Goal: Task Accomplishment & Management: Manage account settings

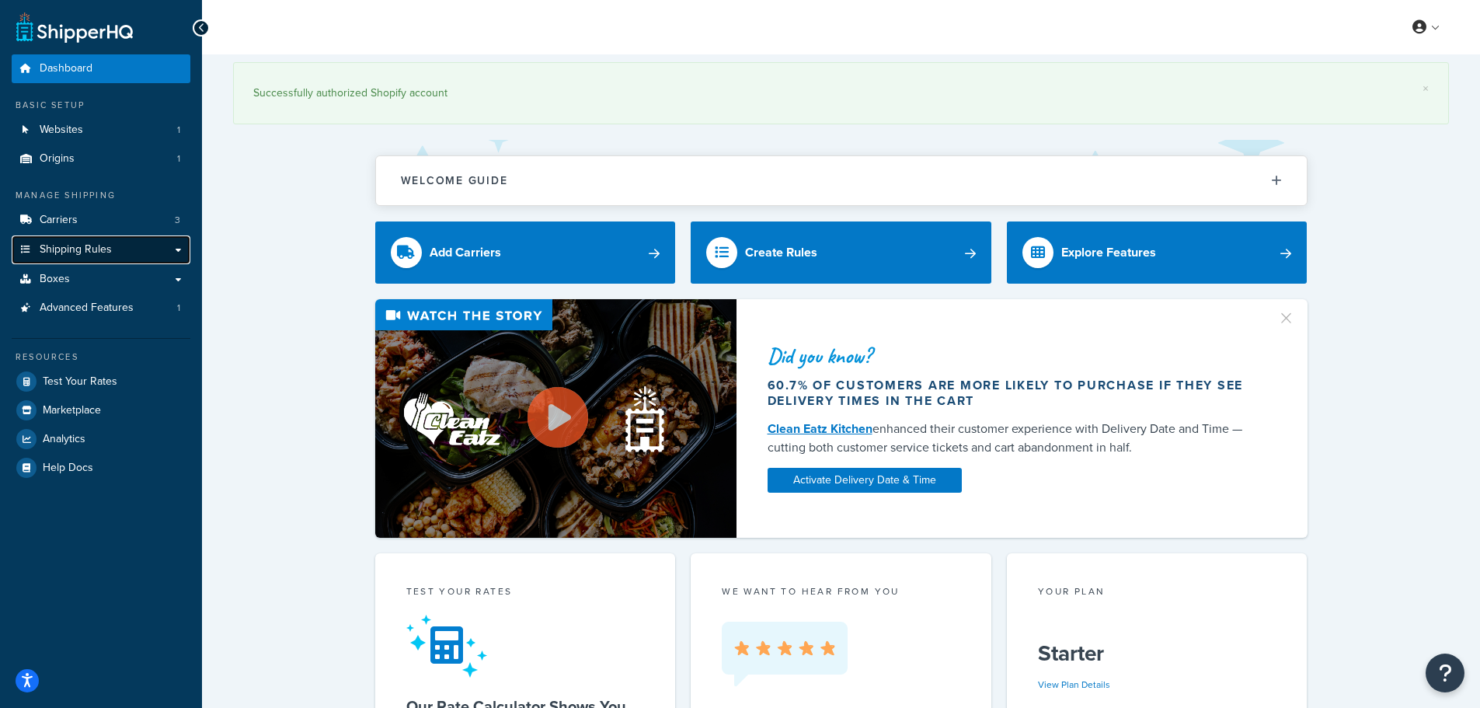
click at [75, 246] on span "Shipping Rules" at bounding box center [76, 249] width 72 height 13
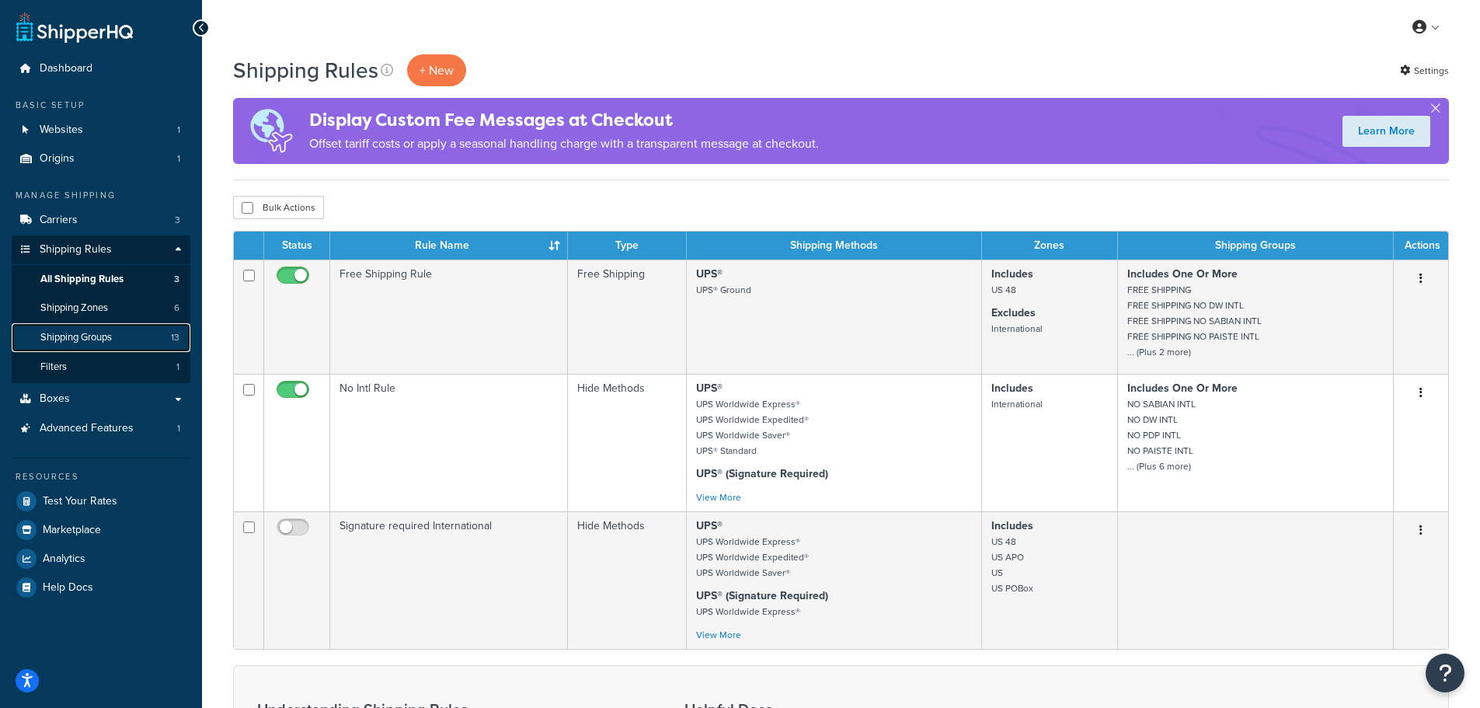
click at [69, 339] on span "Shipping Groups" at bounding box center [75, 337] width 71 height 13
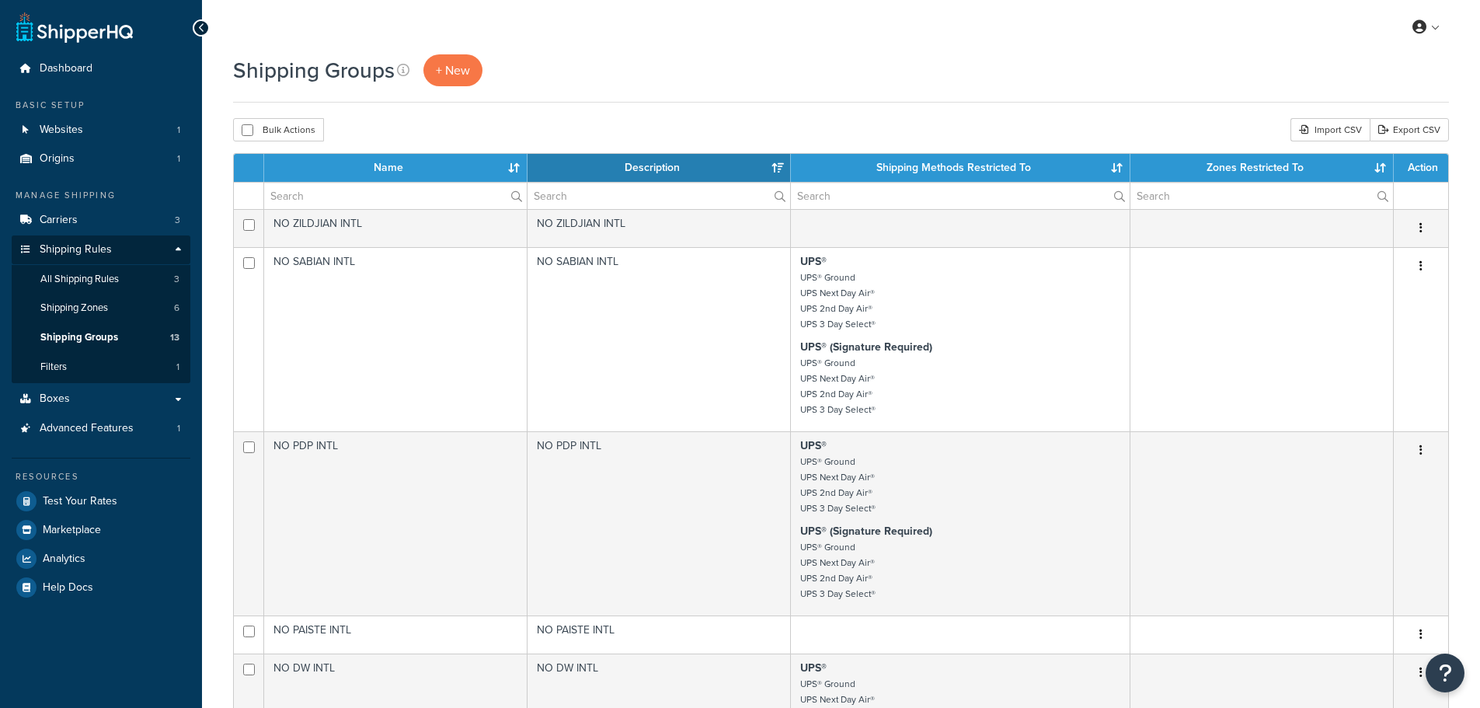
select select "15"
click at [75, 428] on span "Advanced Features" at bounding box center [87, 428] width 94 height 13
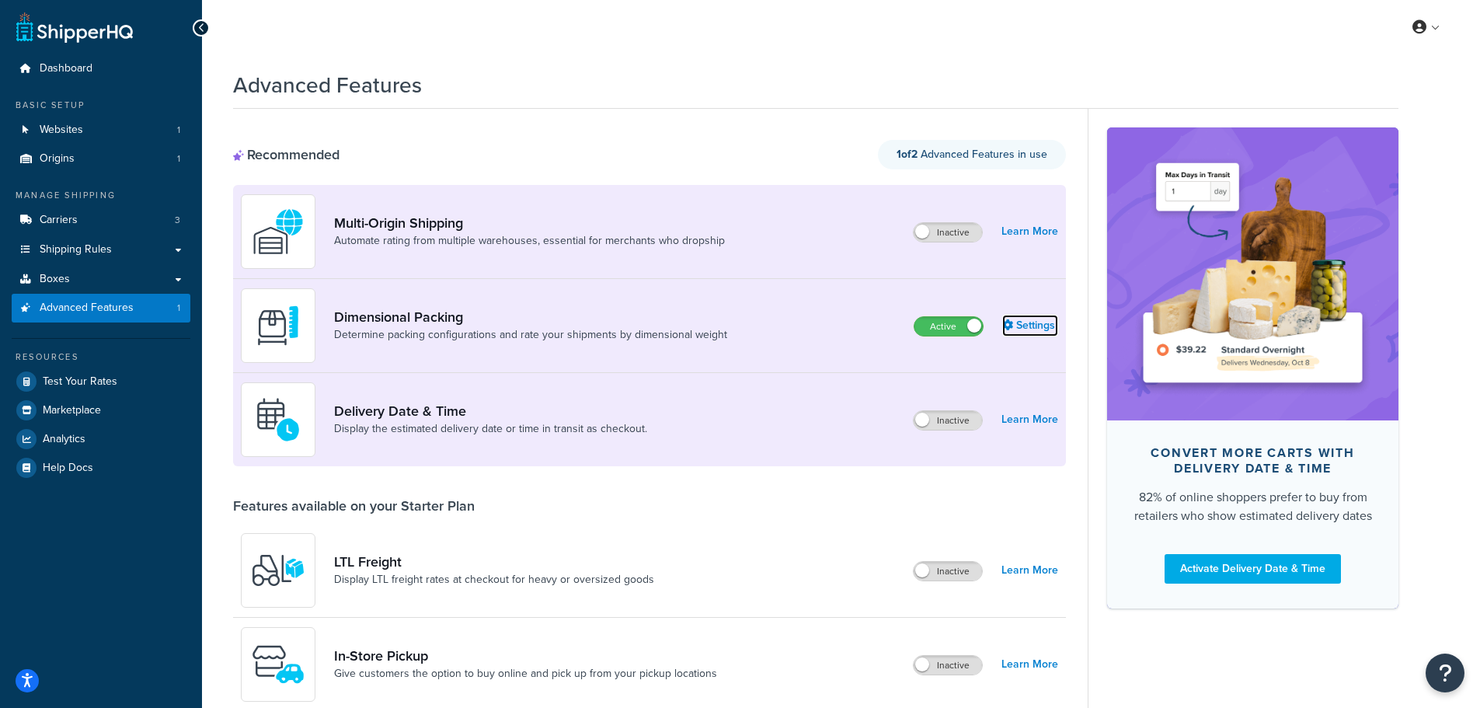
click at [1020, 323] on link "Settings" at bounding box center [1030, 326] width 56 height 22
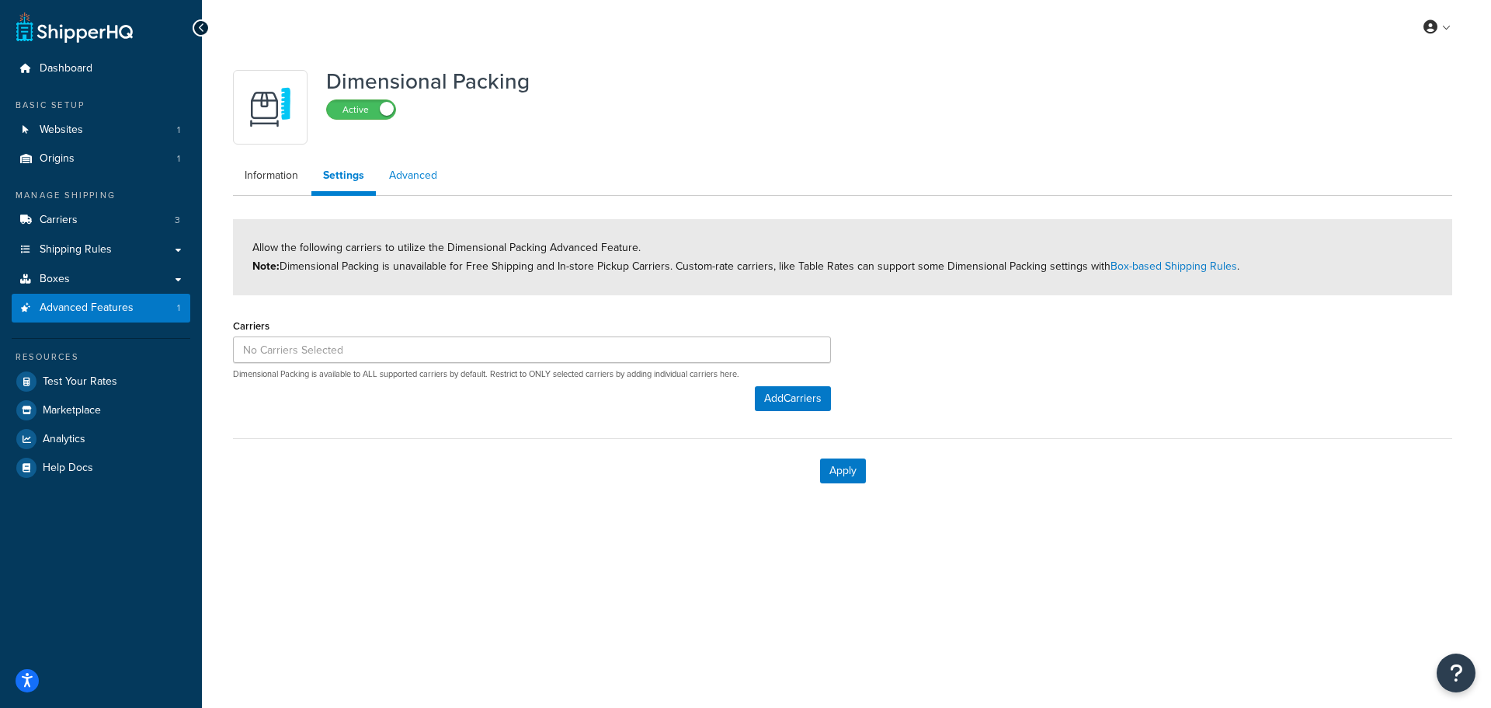
click at [409, 171] on link "Advanced" at bounding box center [412, 175] width 71 height 31
select select "false"
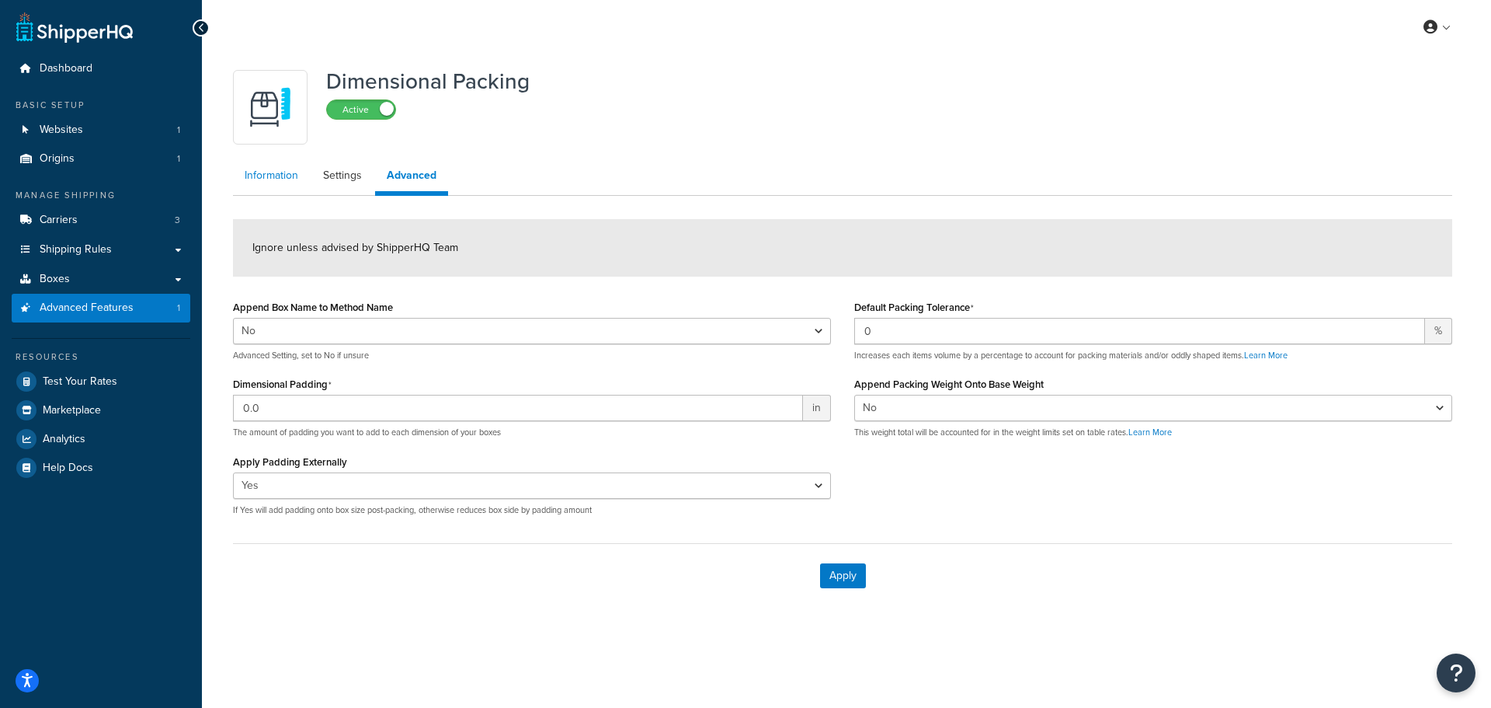
click at [248, 175] on link "Information" at bounding box center [271, 175] width 77 height 31
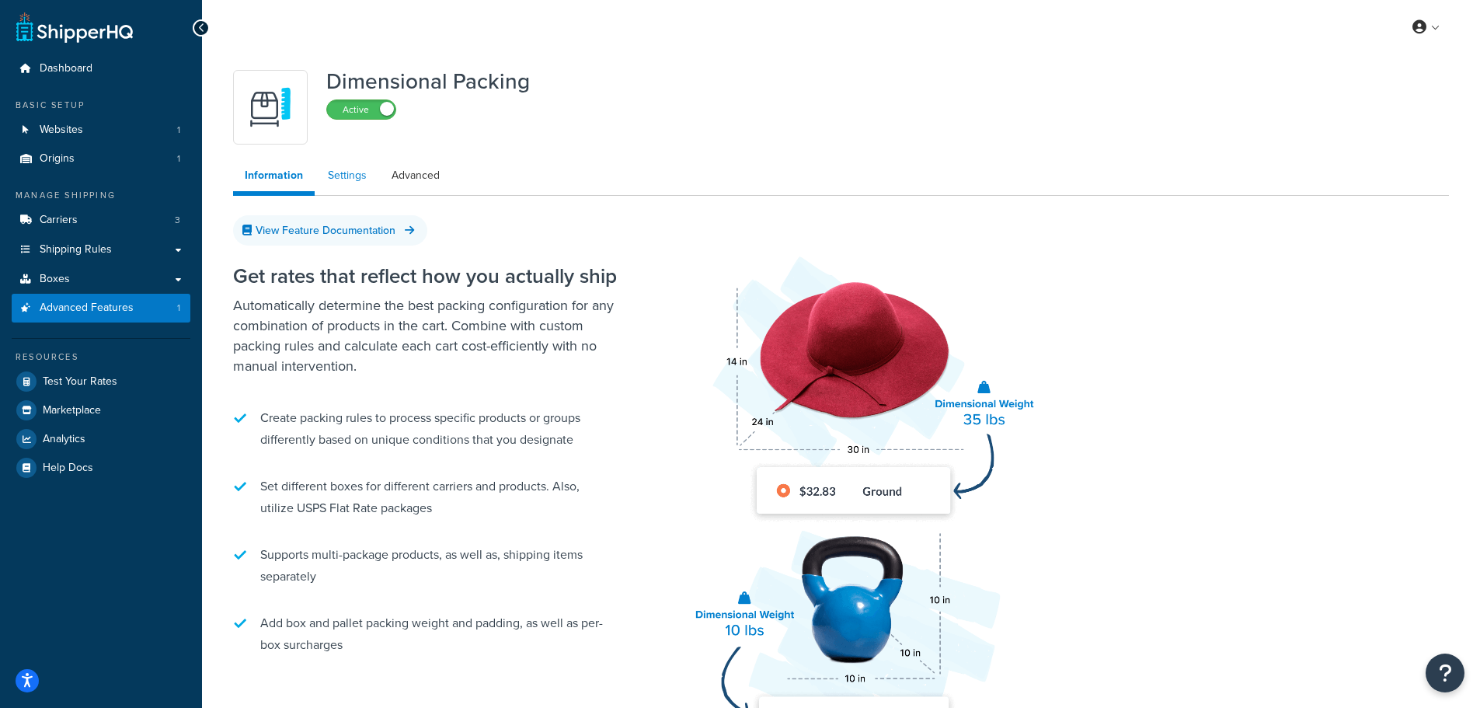
click at [347, 174] on link "Settings" at bounding box center [347, 175] width 62 height 31
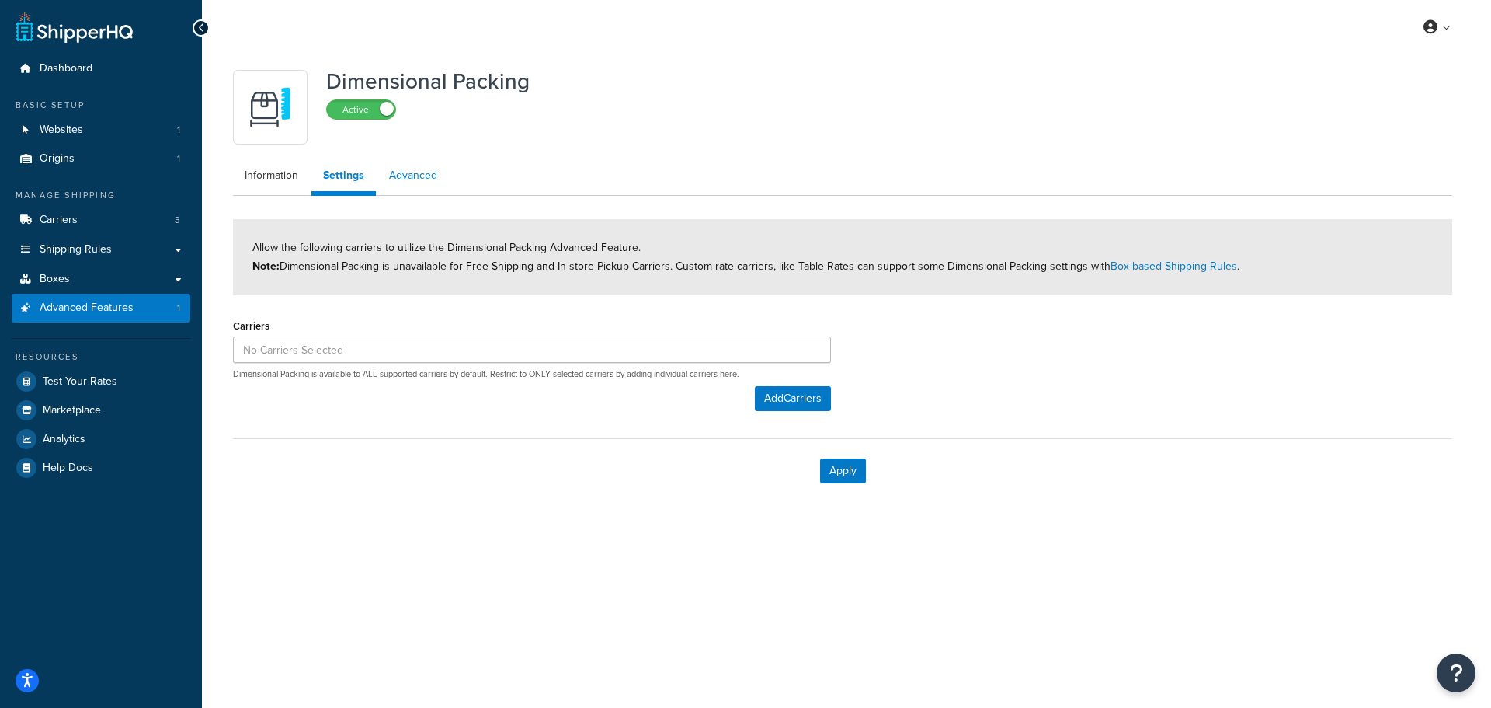
click at [404, 181] on link "Advanced" at bounding box center [412, 175] width 71 height 31
select select "false"
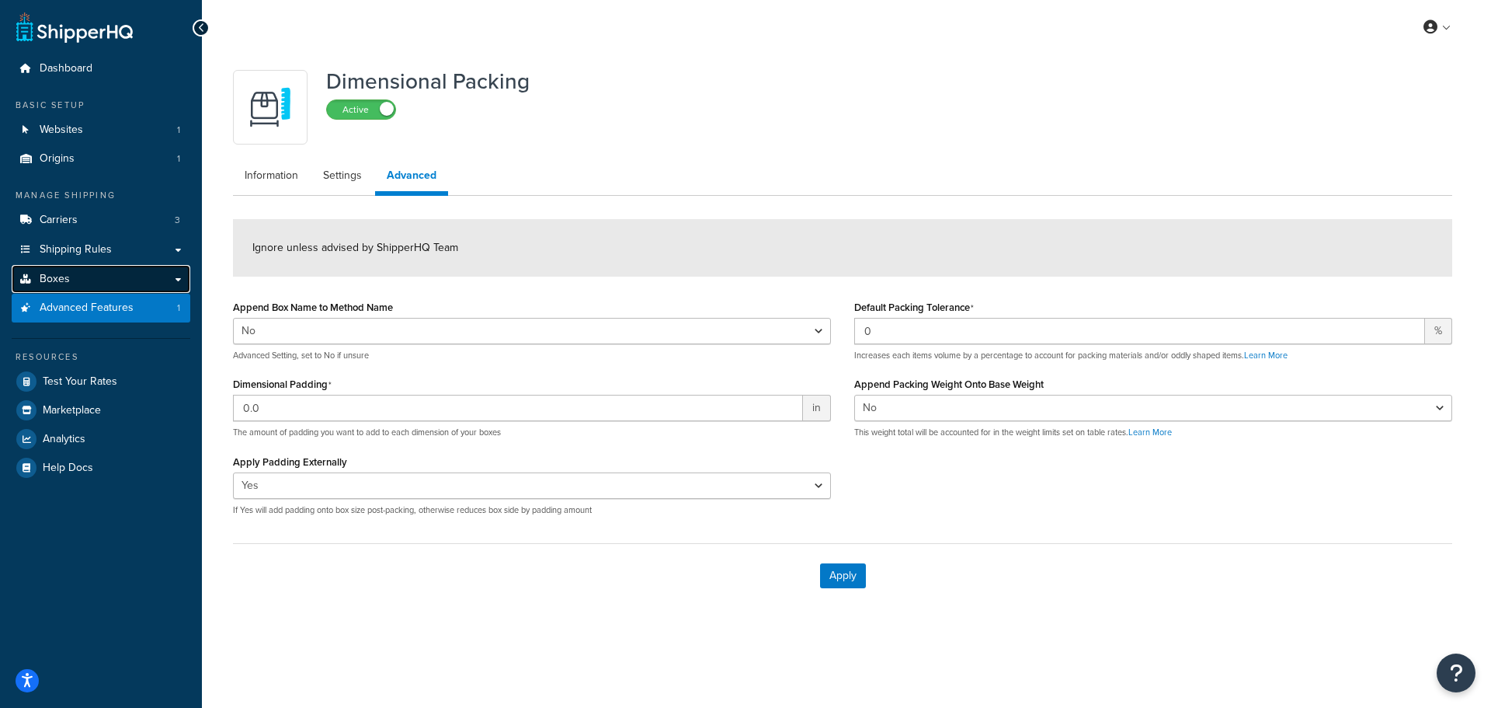
click at [70, 276] on link "Boxes" at bounding box center [101, 279] width 179 height 29
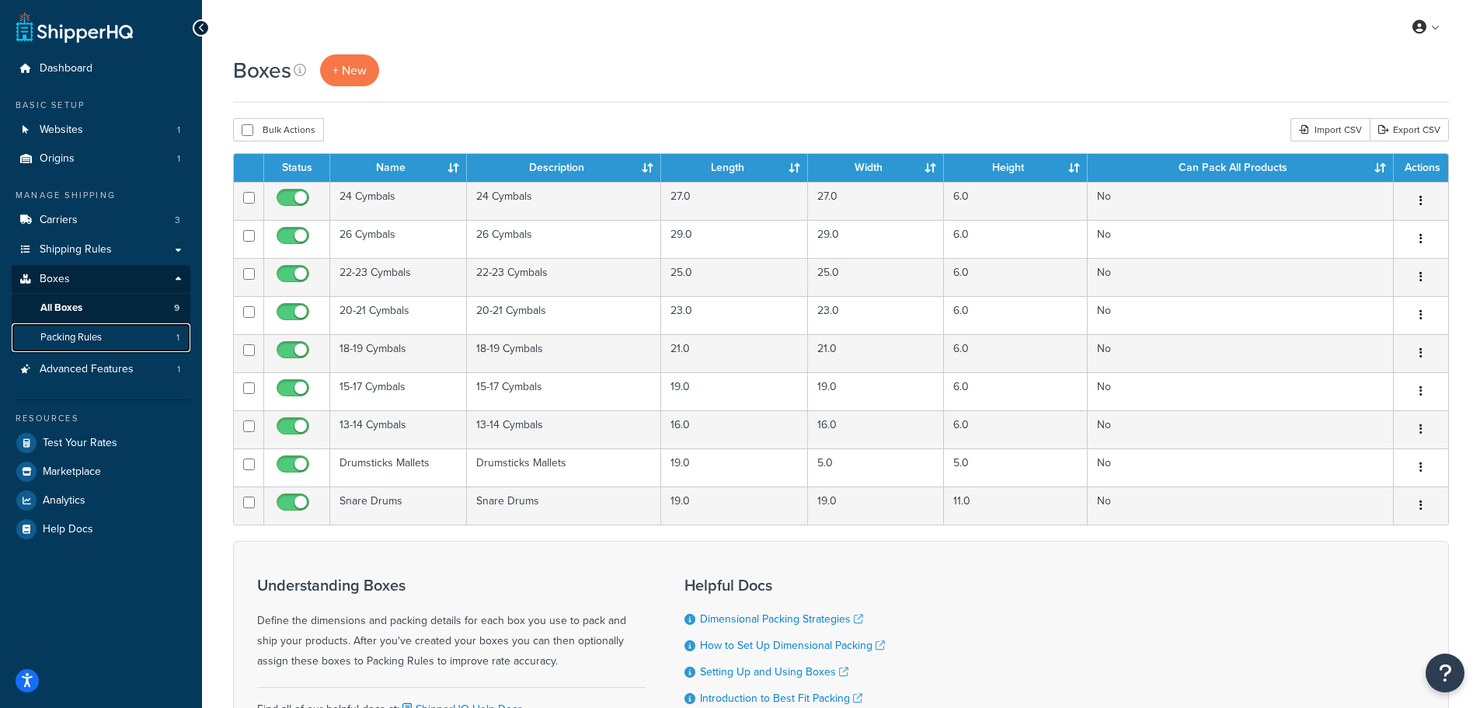
click at [48, 331] on span "Packing Rules" at bounding box center [70, 337] width 61 height 13
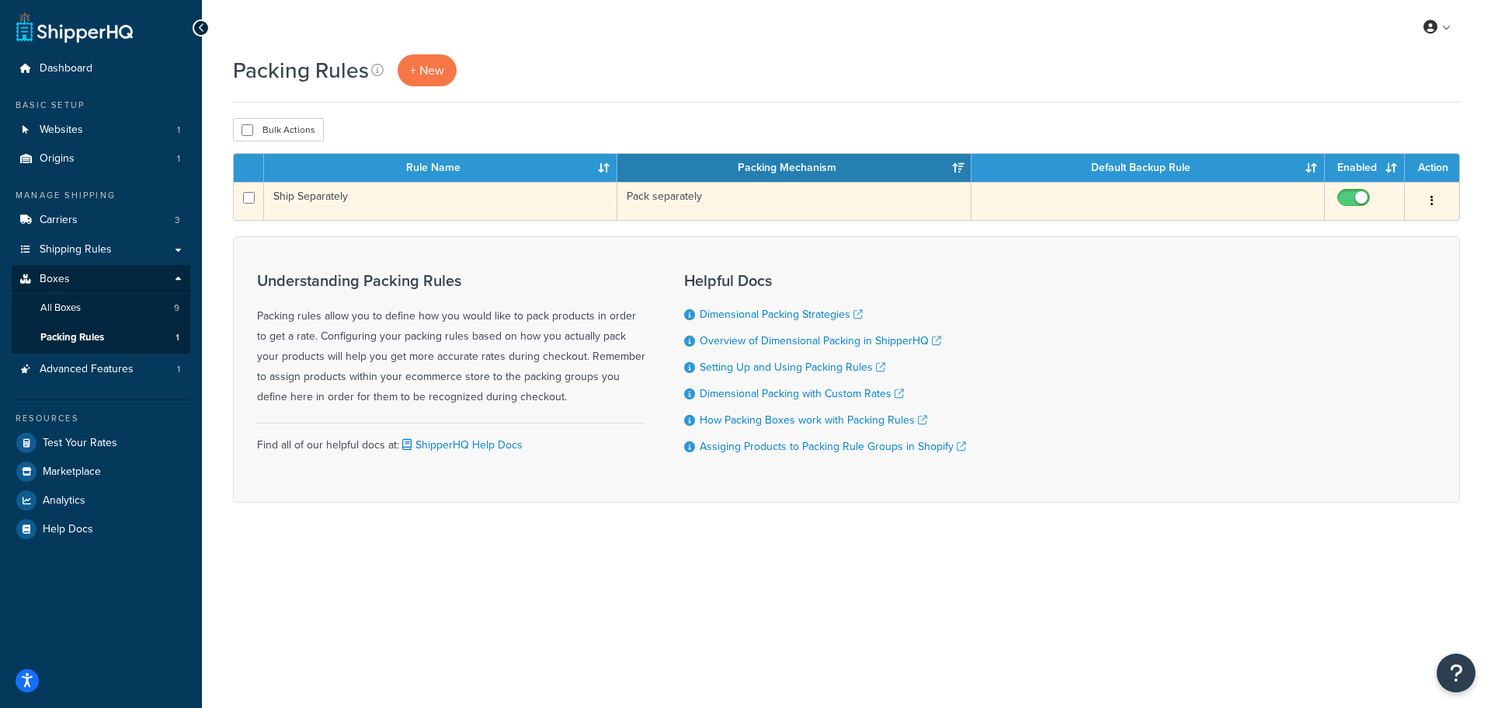
click at [1435, 200] on button "button" at bounding box center [1432, 201] width 22 height 25
click at [1364, 223] on link "Edit" at bounding box center [1369, 233] width 123 height 32
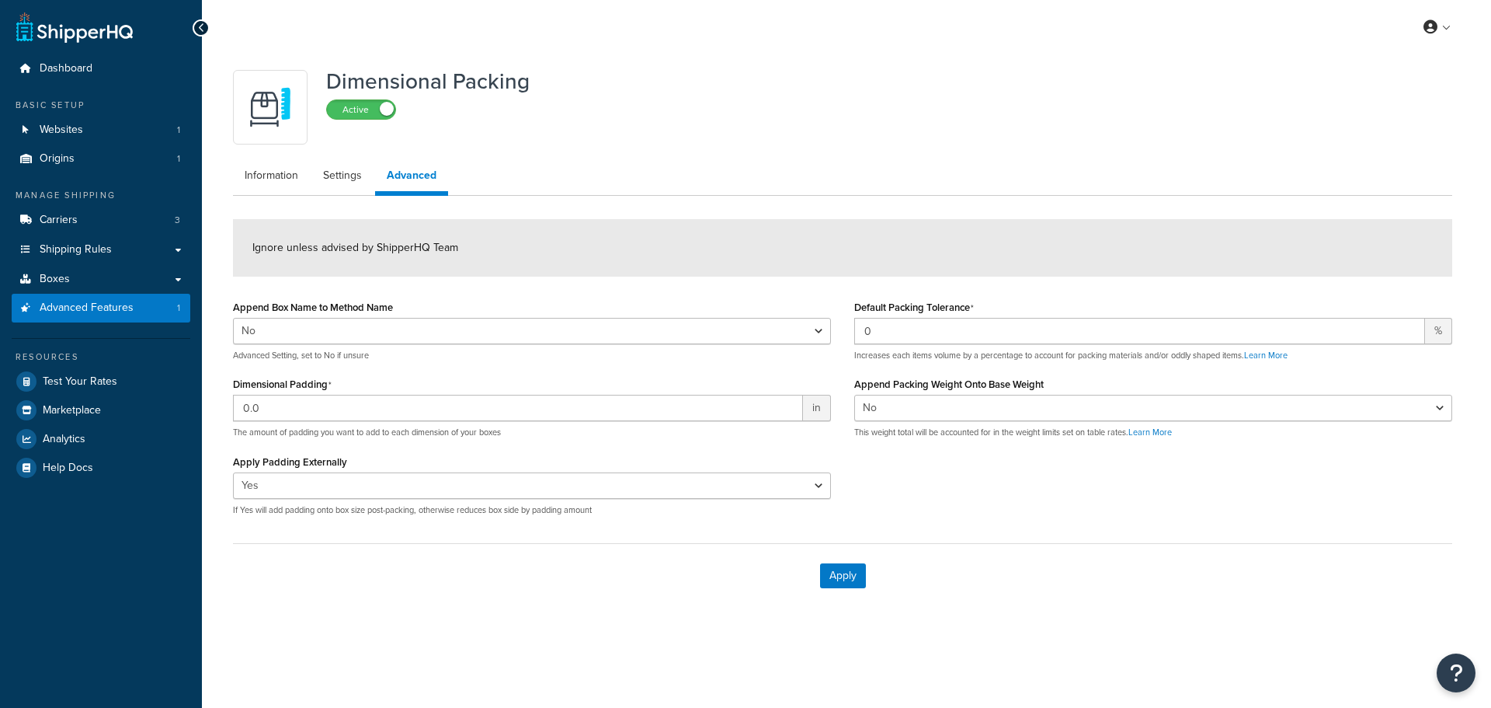
select select "false"
